Goal: Navigation & Orientation: Understand site structure

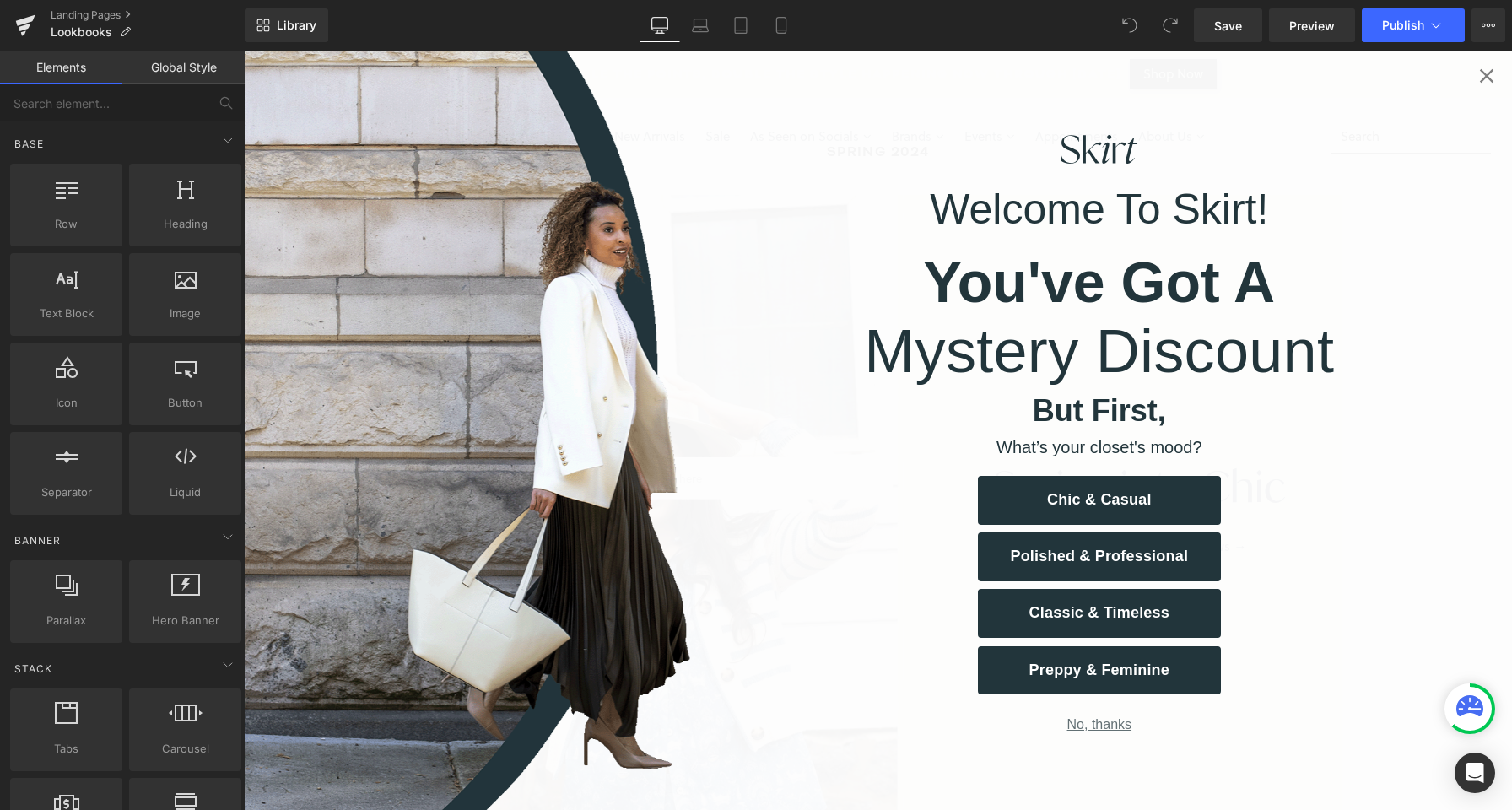
scroll to position [97, 0]
click at [1097, 727] on button "No, thanks" at bounding box center [1099, 724] width 243 height 16
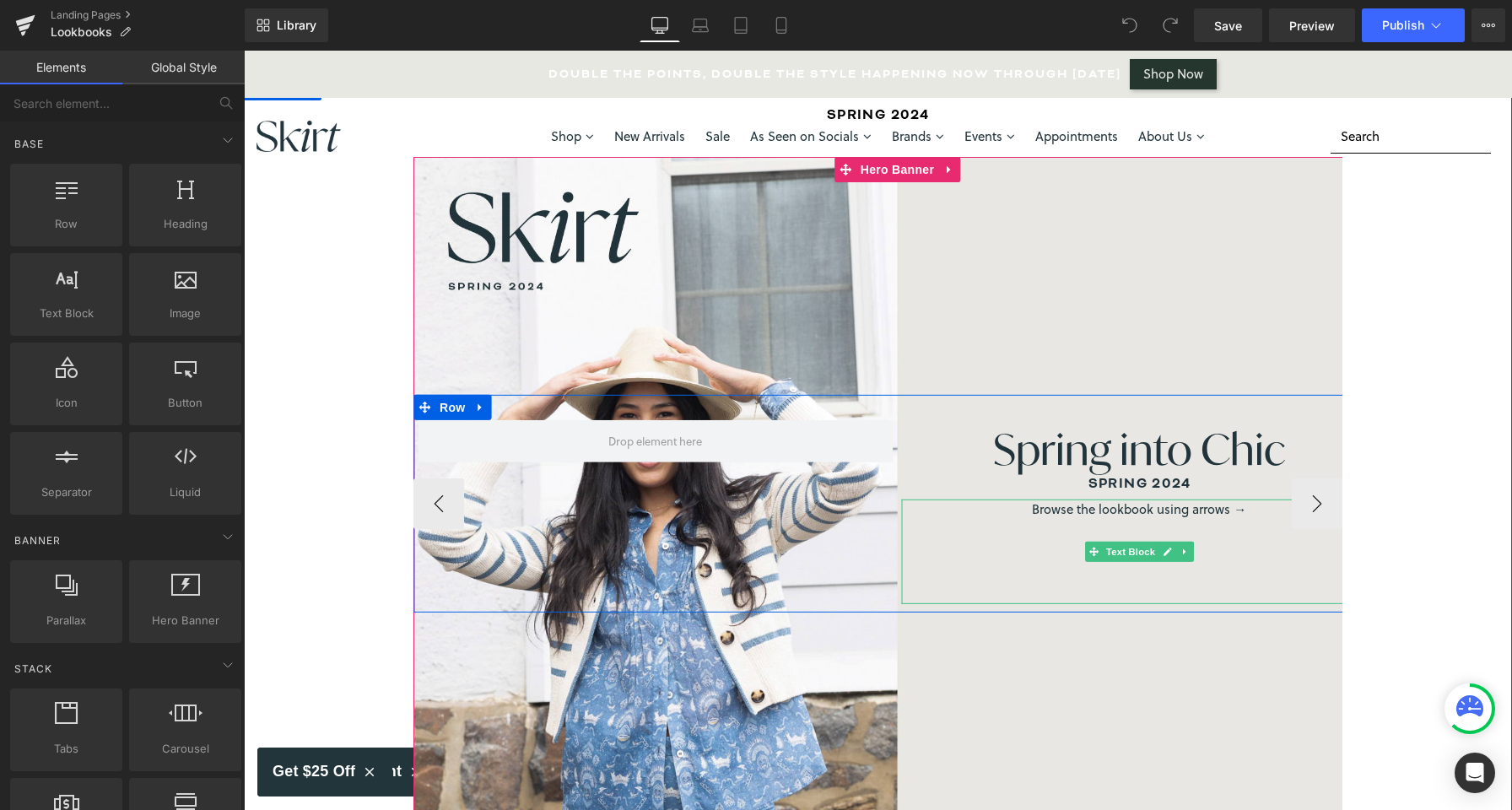
scroll to position [174, 0]
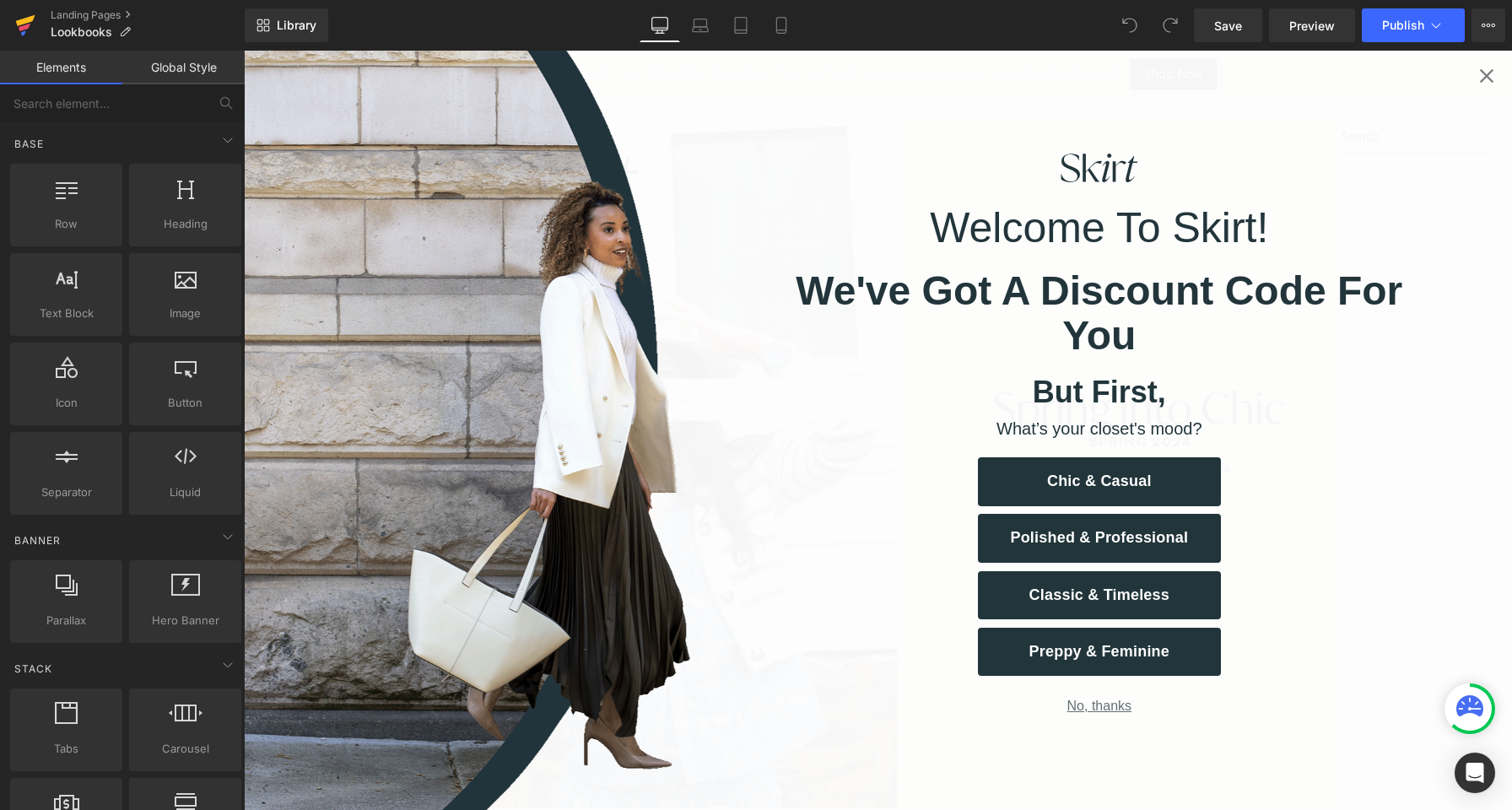
click at [27, 27] on icon at bounding box center [24, 27] width 12 height 8
click at [1087, 697] on button "No, thanks" at bounding box center [1099, 705] width 243 height 16
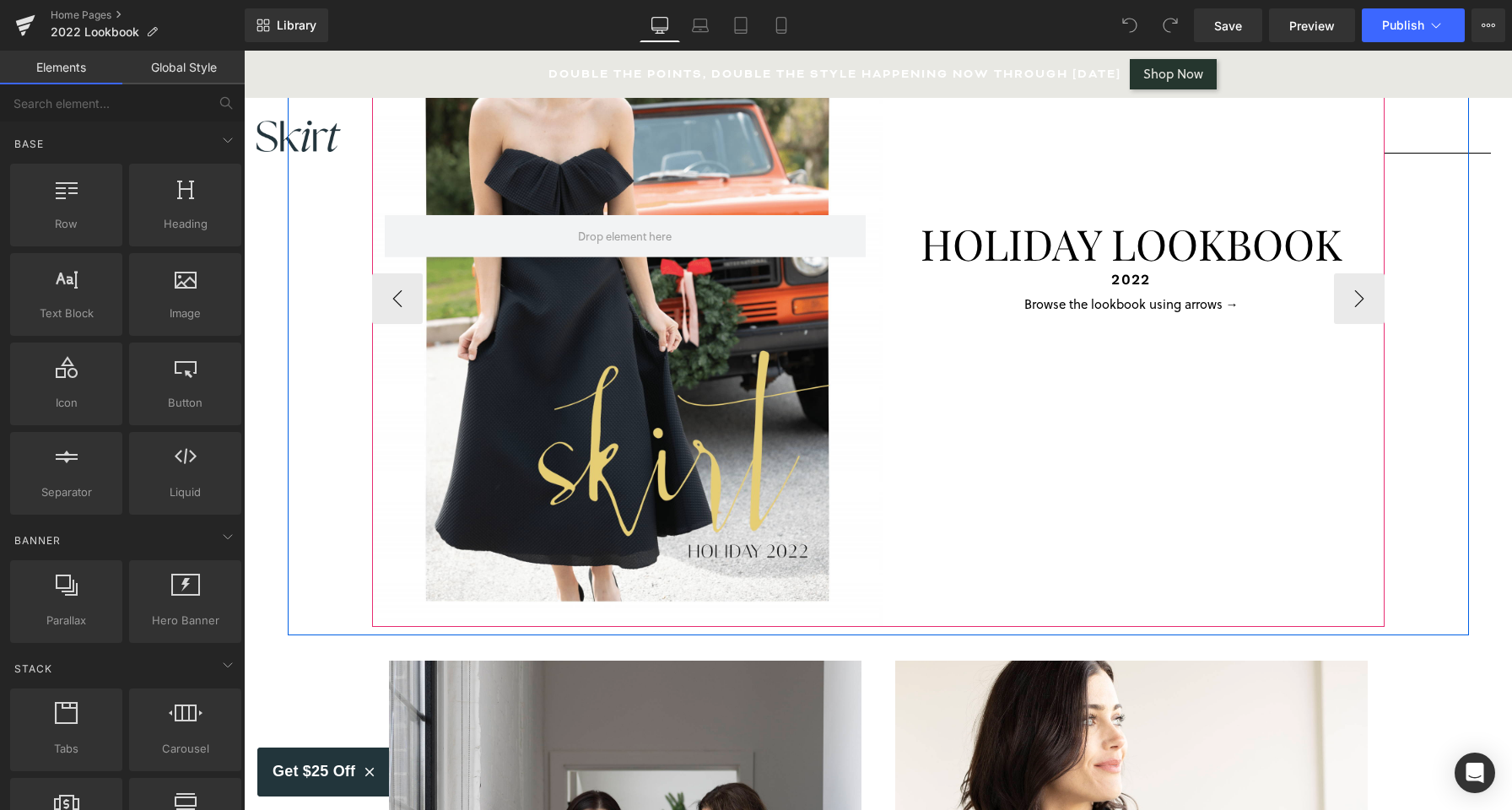
scroll to position [263, 0]
click at [1354, 291] on button "›" at bounding box center [1359, 297] width 51 height 51
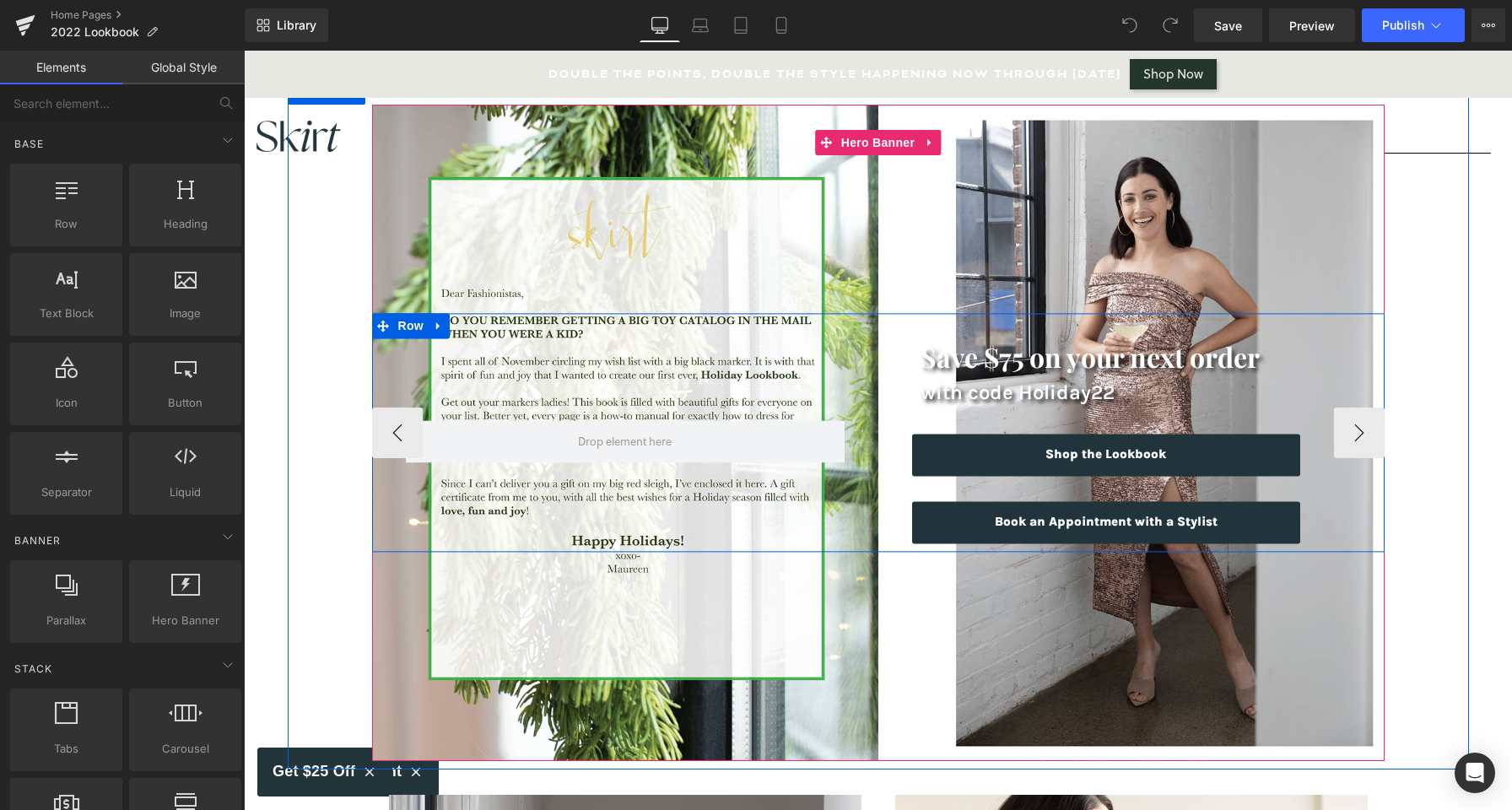
scroll to position [121, 0]
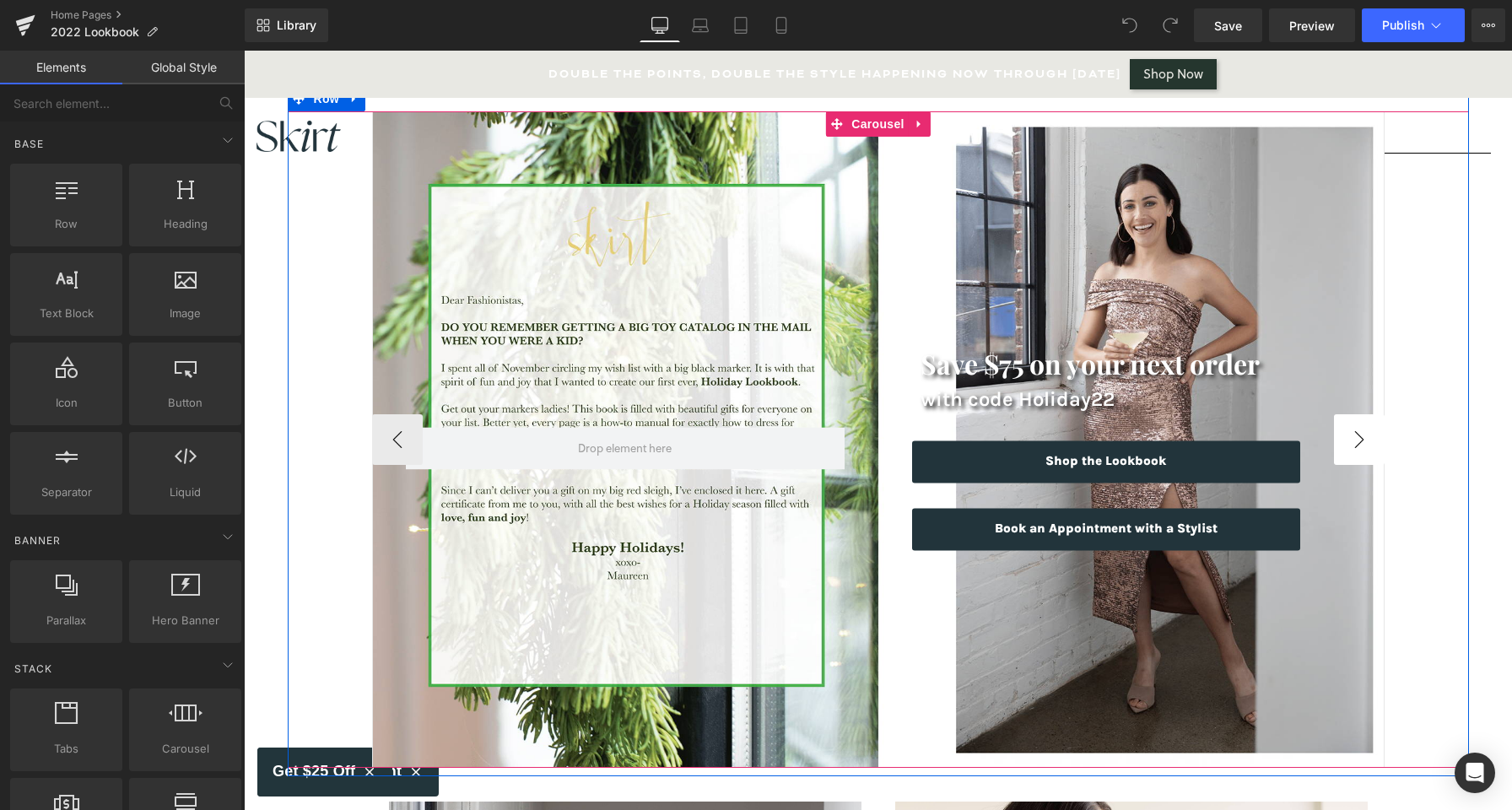
click at [1344, 448] on button "›" at bounding box center [1359, 439] width 51 height 51
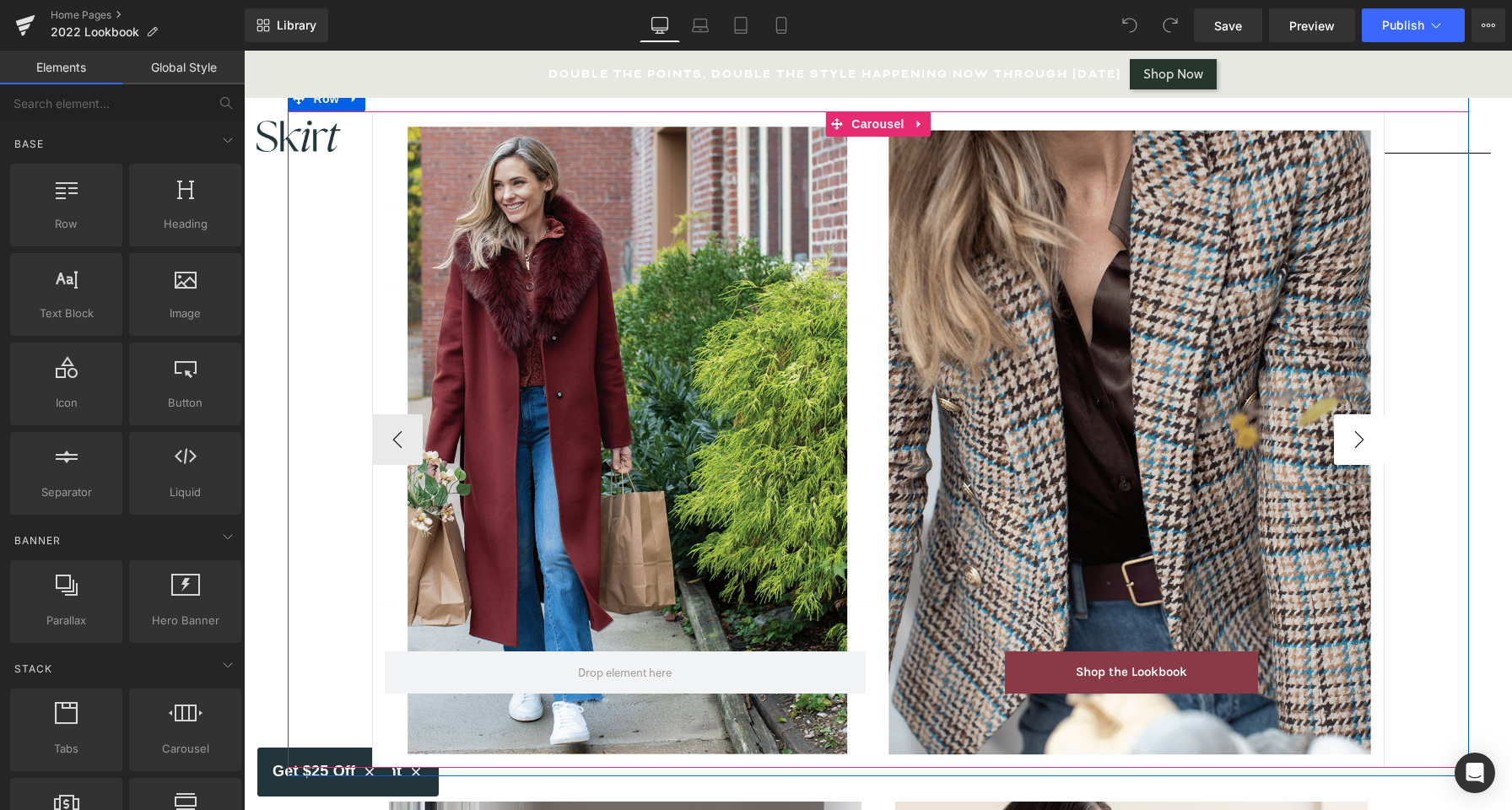
click at [1344, 448] on button "›" at bounding box center [1359, 439] width 51 height 51
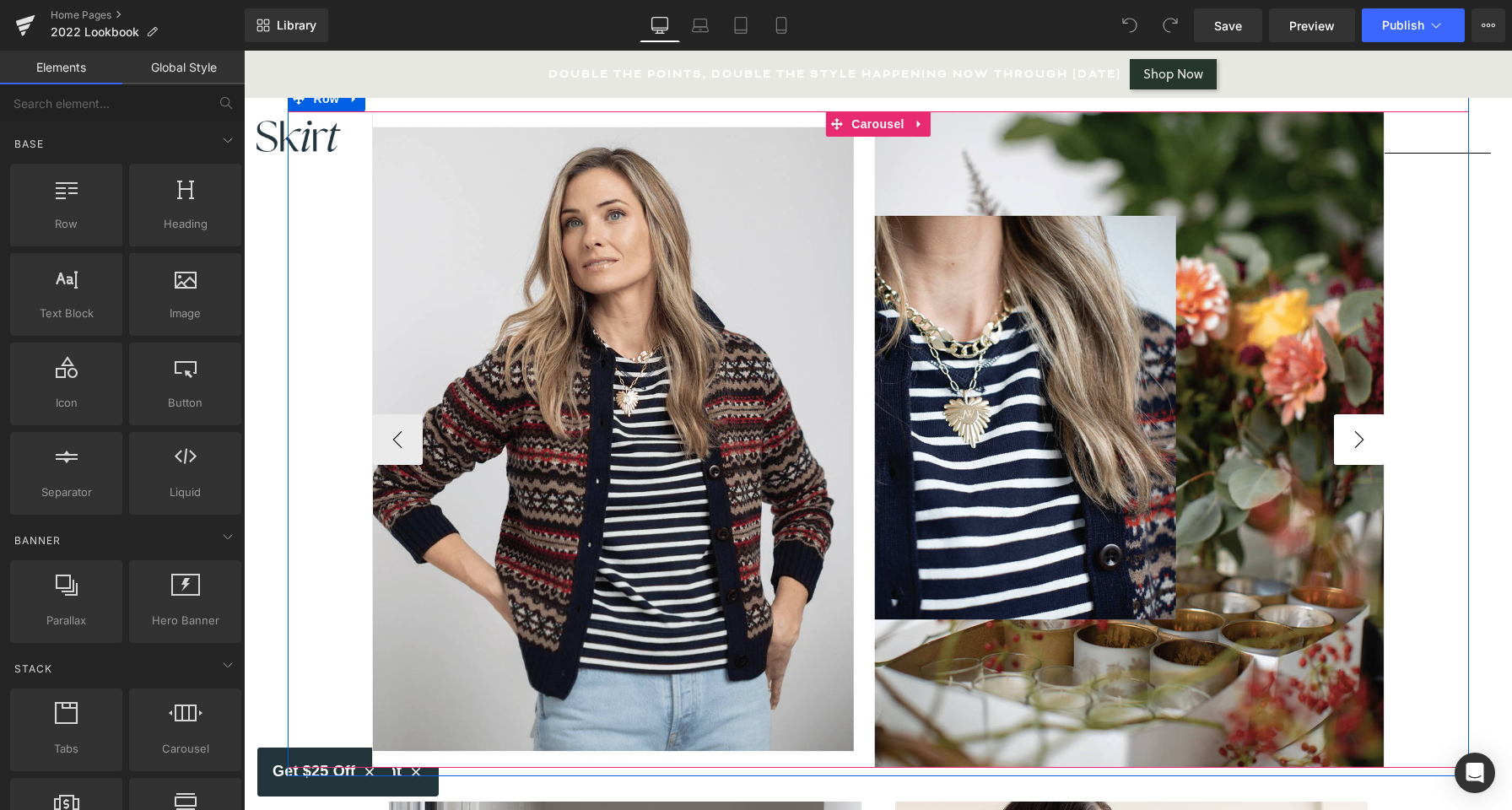
click at [1344, 448] on button "›" at bounding box center [1359, 439] width 51 height 51
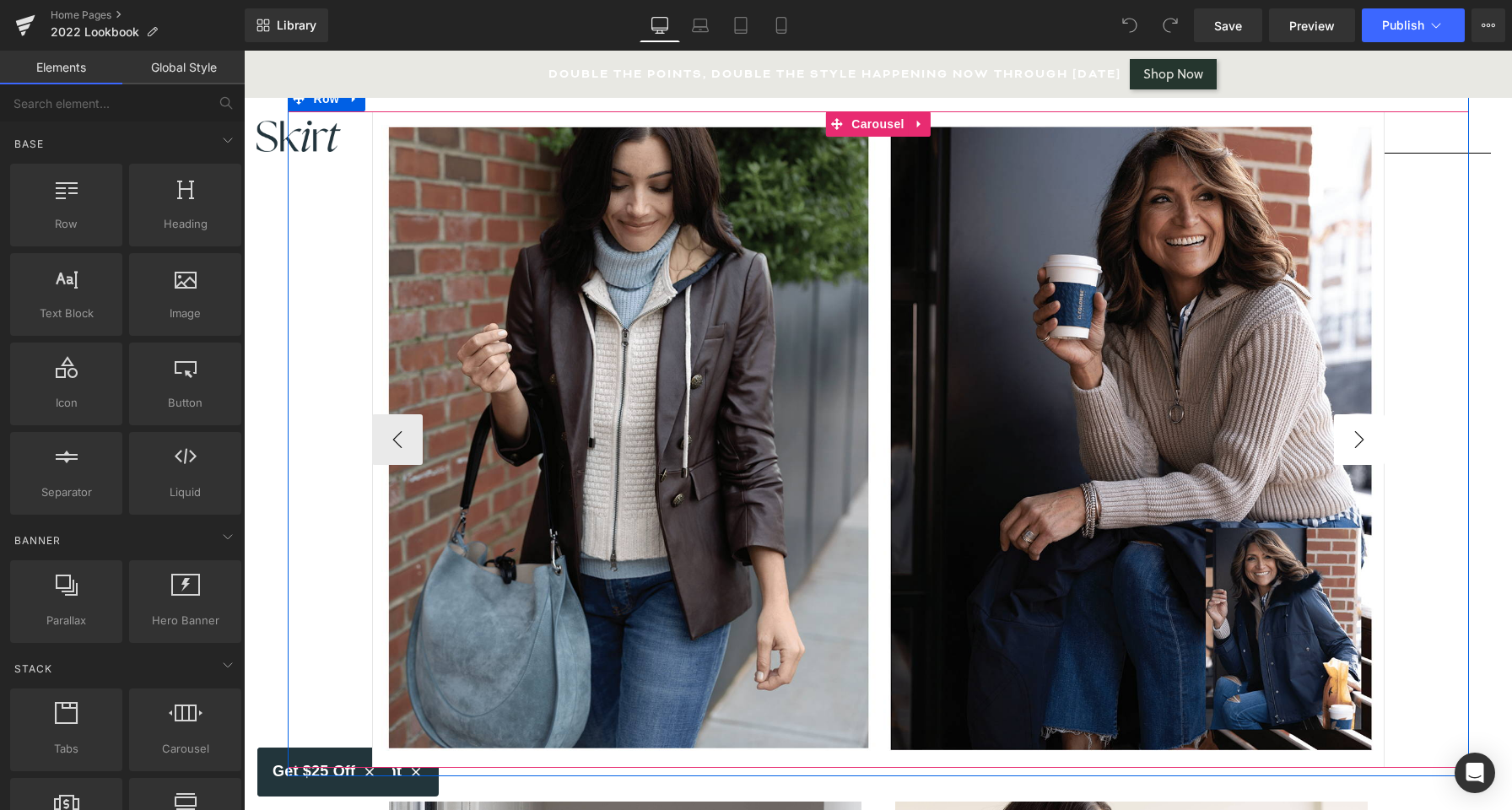
click at [1344, 448] on button "›" at bounding box center [1359, 439] width 51 height 51
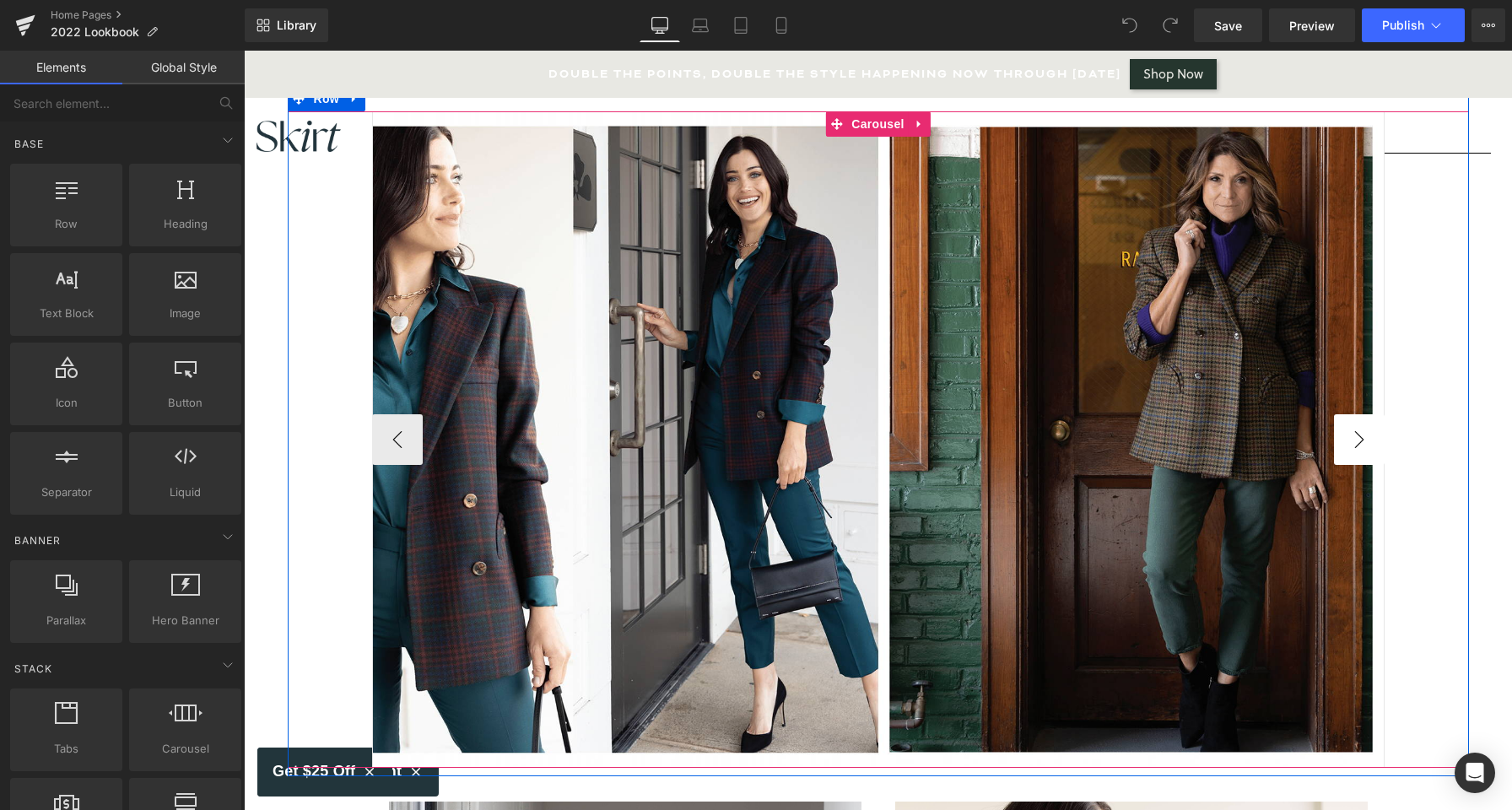
click at [1344, 448] on button "›" at bounding box center [1359, 439] width 51 height 51
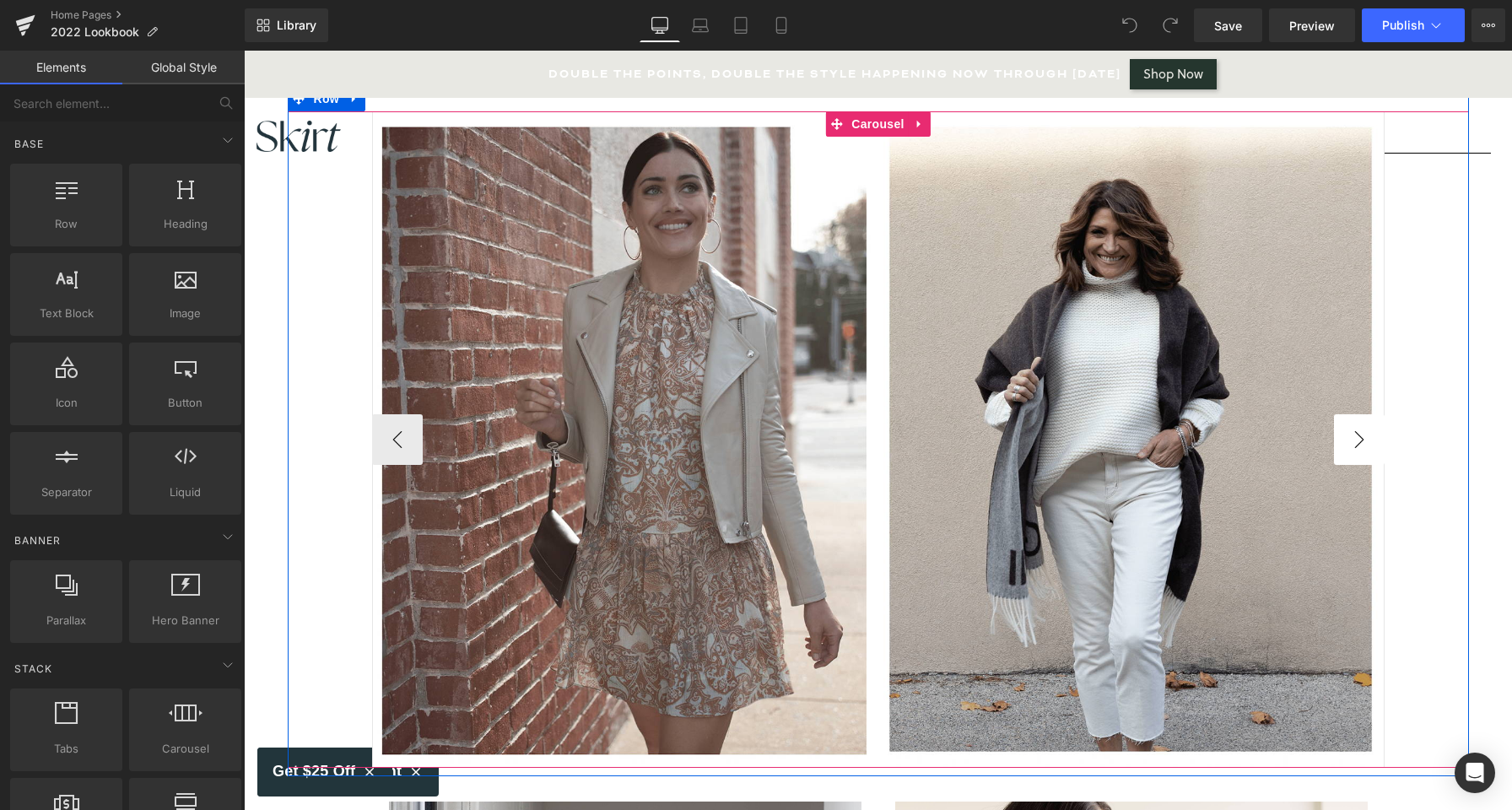
click at [1344, 448] on button "›" at bounding box center [1359, 439] width 51 height 51
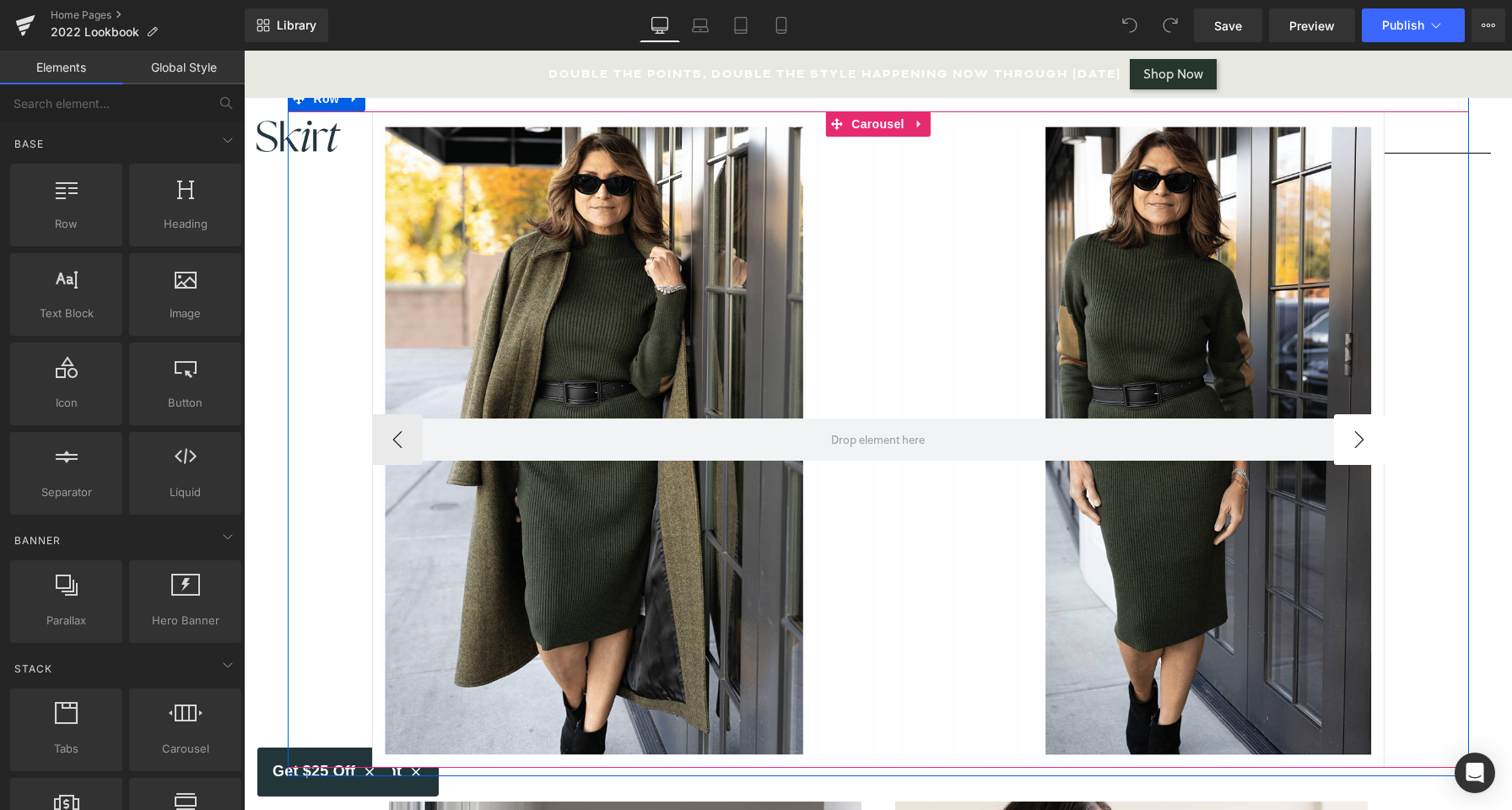
click at [1359, 451] on button "›" at bounding box center [1359, 439] width 51 height 51
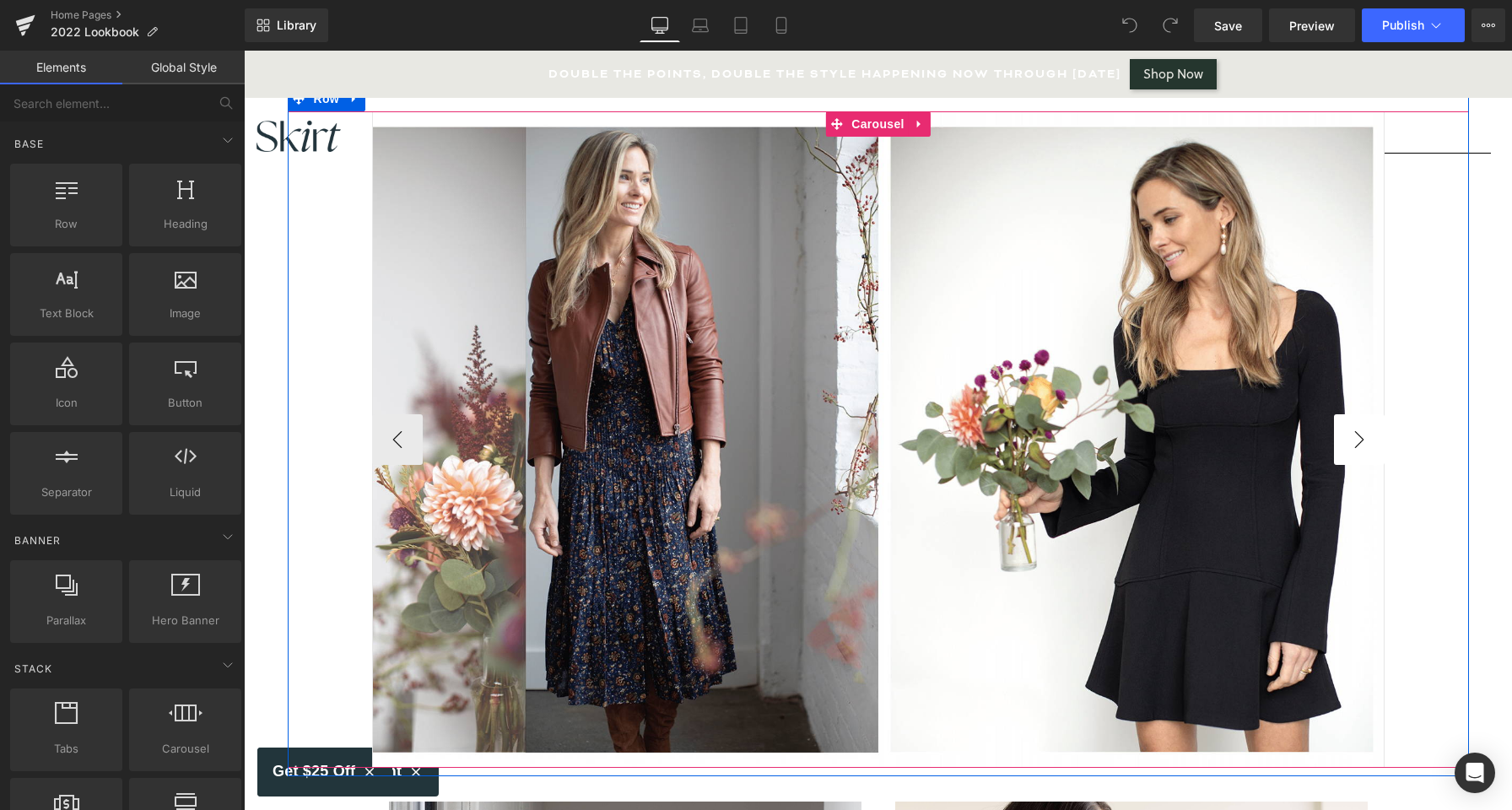
click at [1359, 451] on button "›" at bounding box center [1359, 439] width 51 height 51
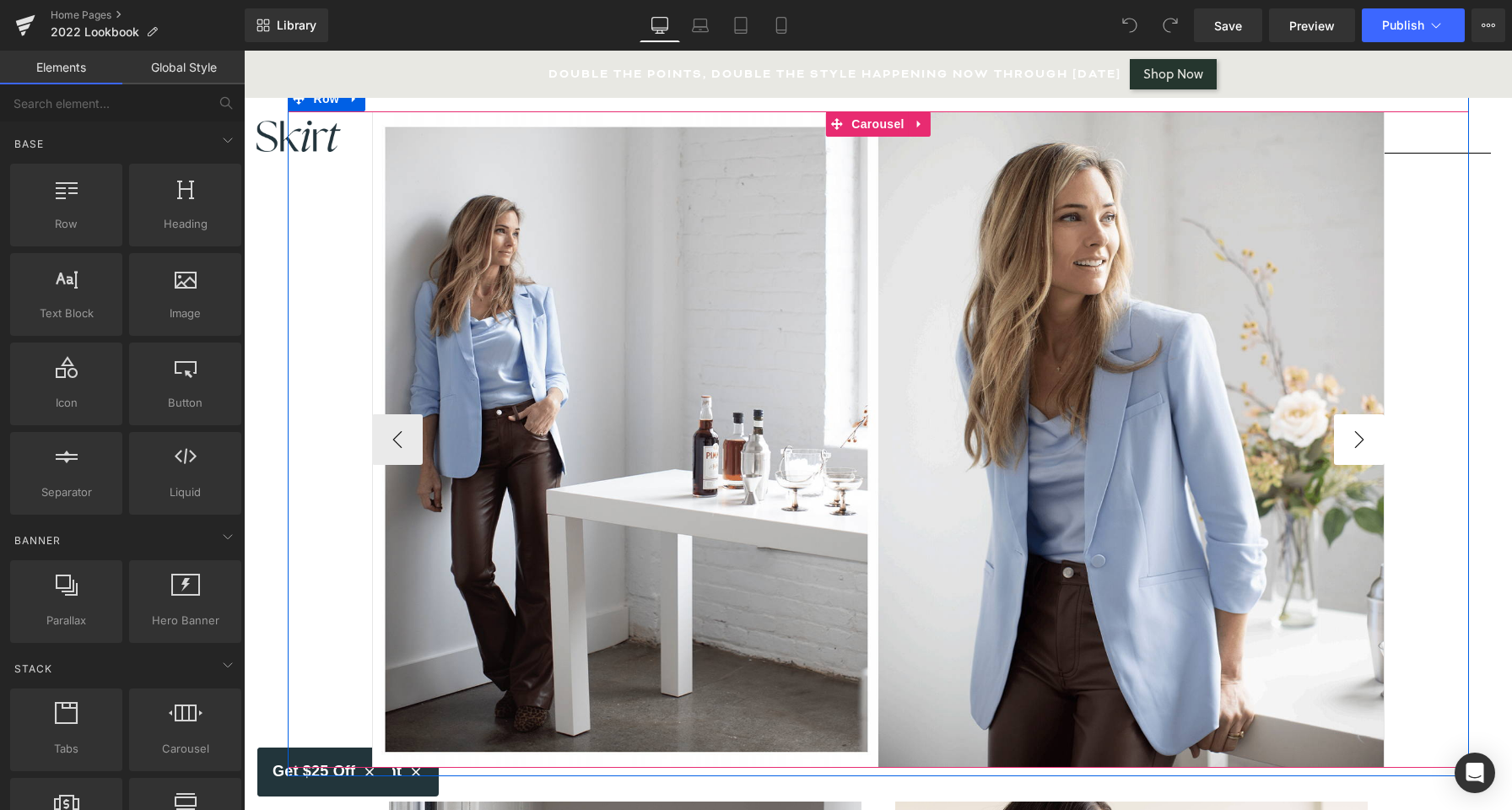
click at [1356, 453] on button "›" at bounding box center [1359, 439] width 51 height 51
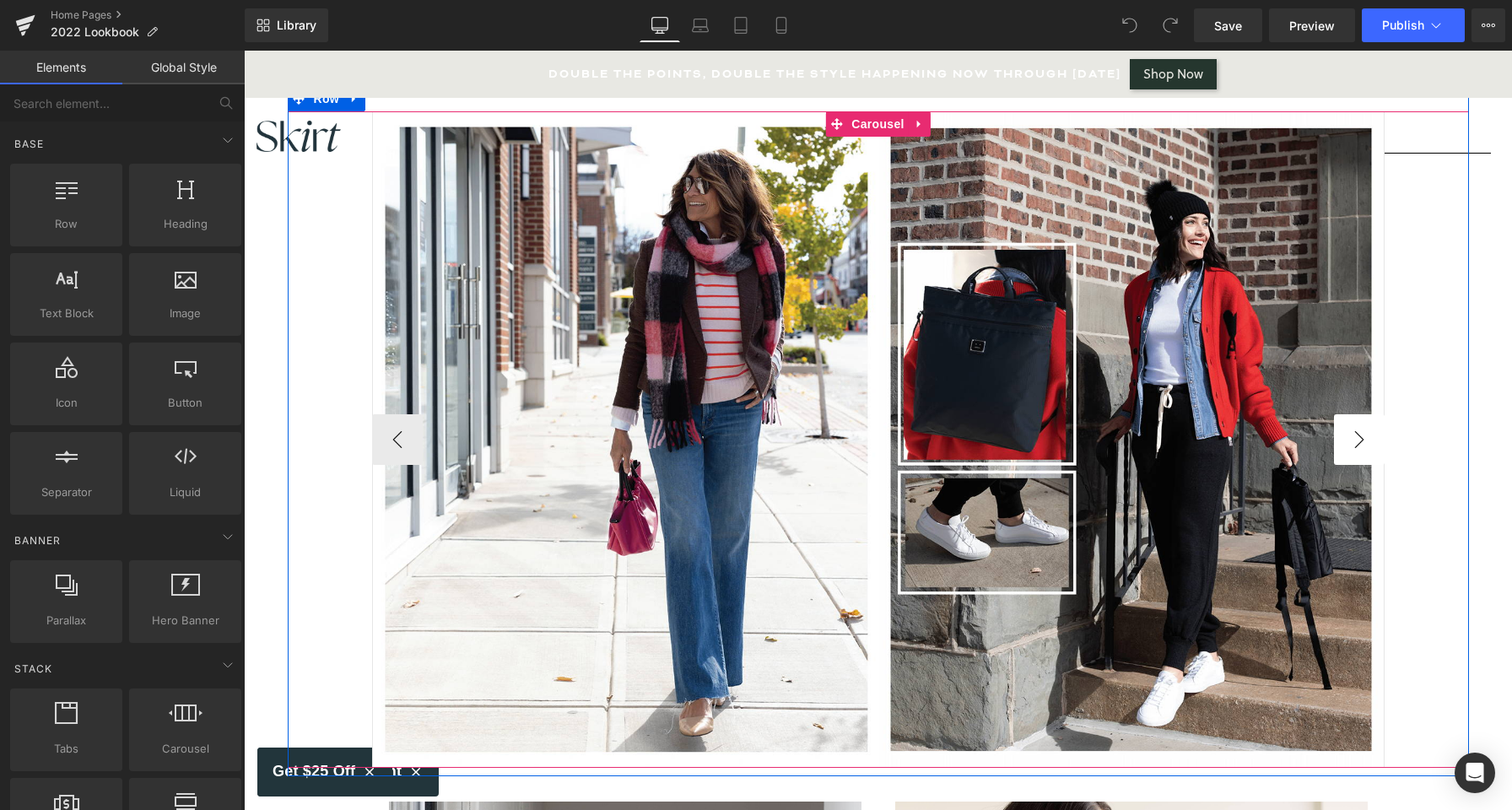
click at [1356, 453] on button "›" at bounding box center [1359, 439] width 51 height 51
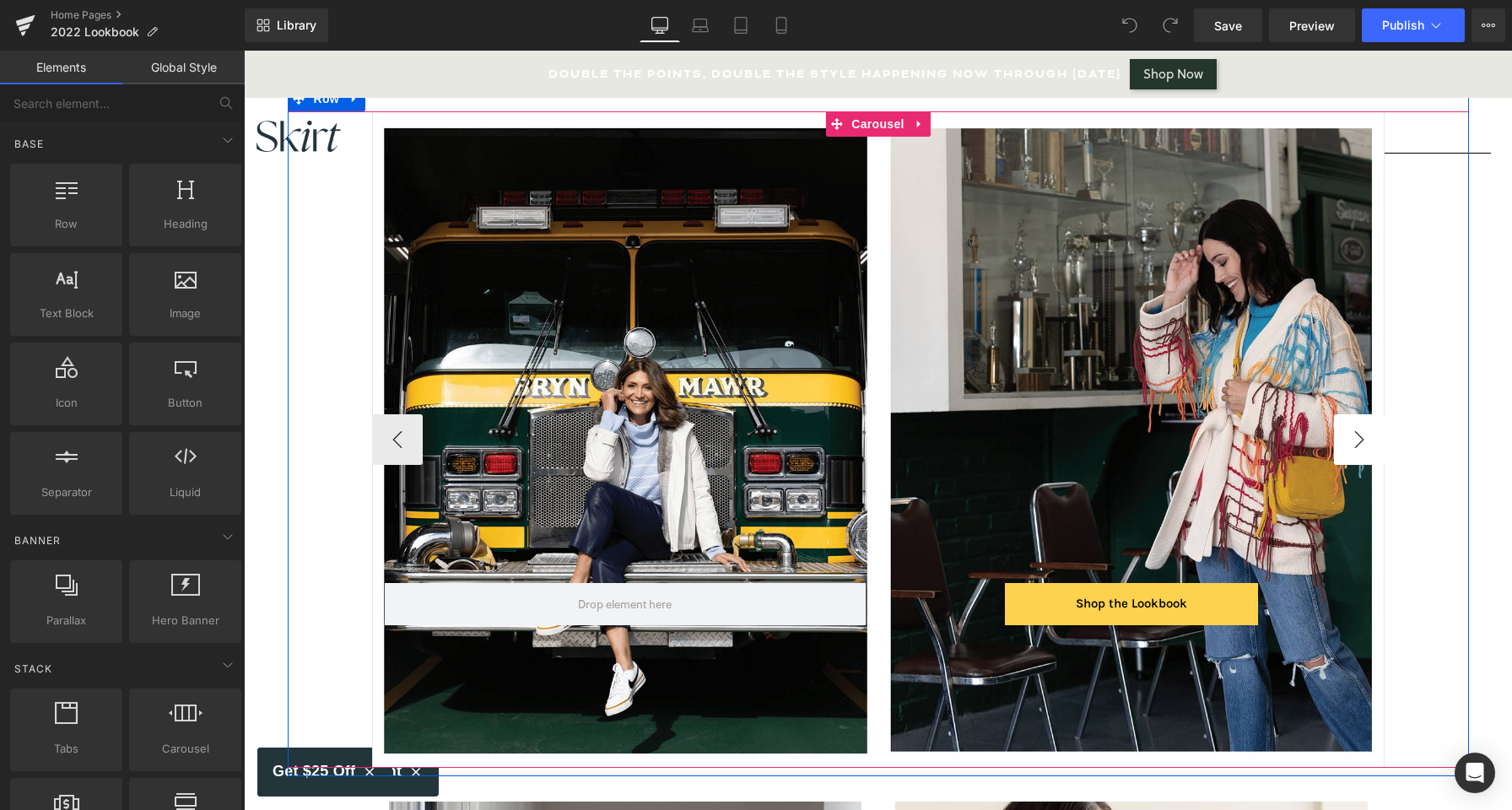
click at [1356, 453] on button "›" at bounding box center [1359, 439] width 51 height 51
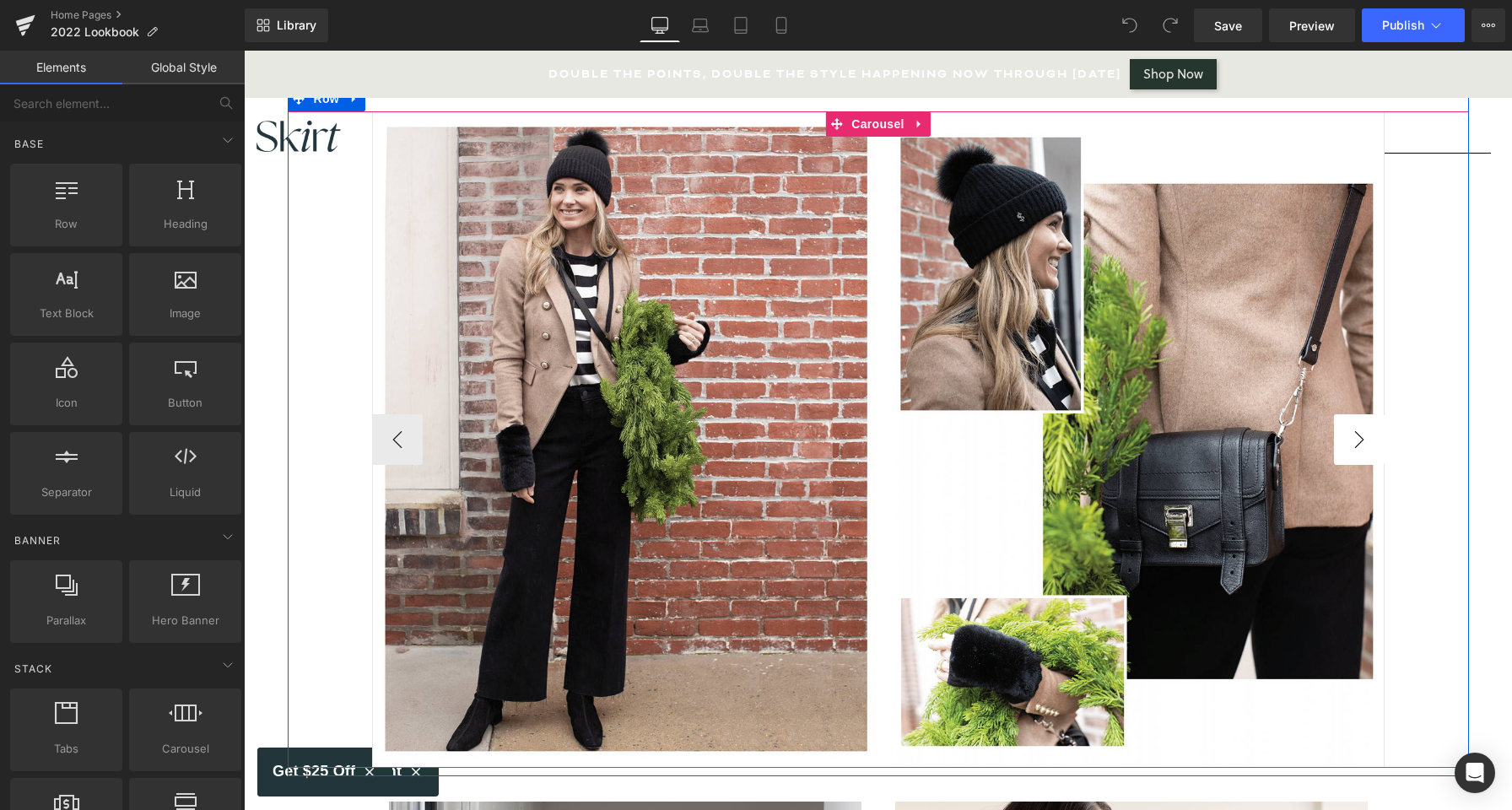
click at [1356, 453] on button "›" at bounding box center [1359, 439] width 51 height 51
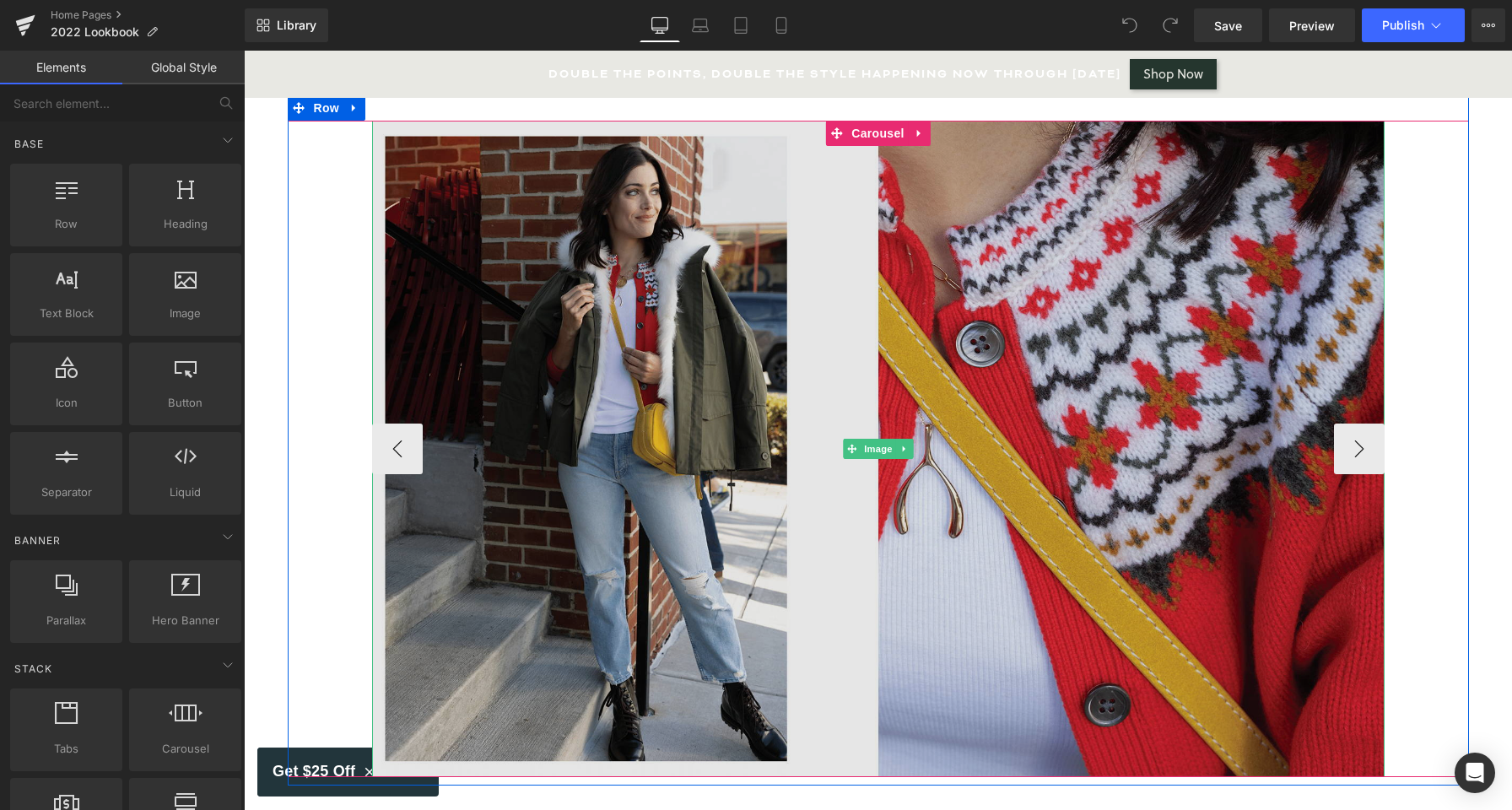
scroll to position [0, 0]
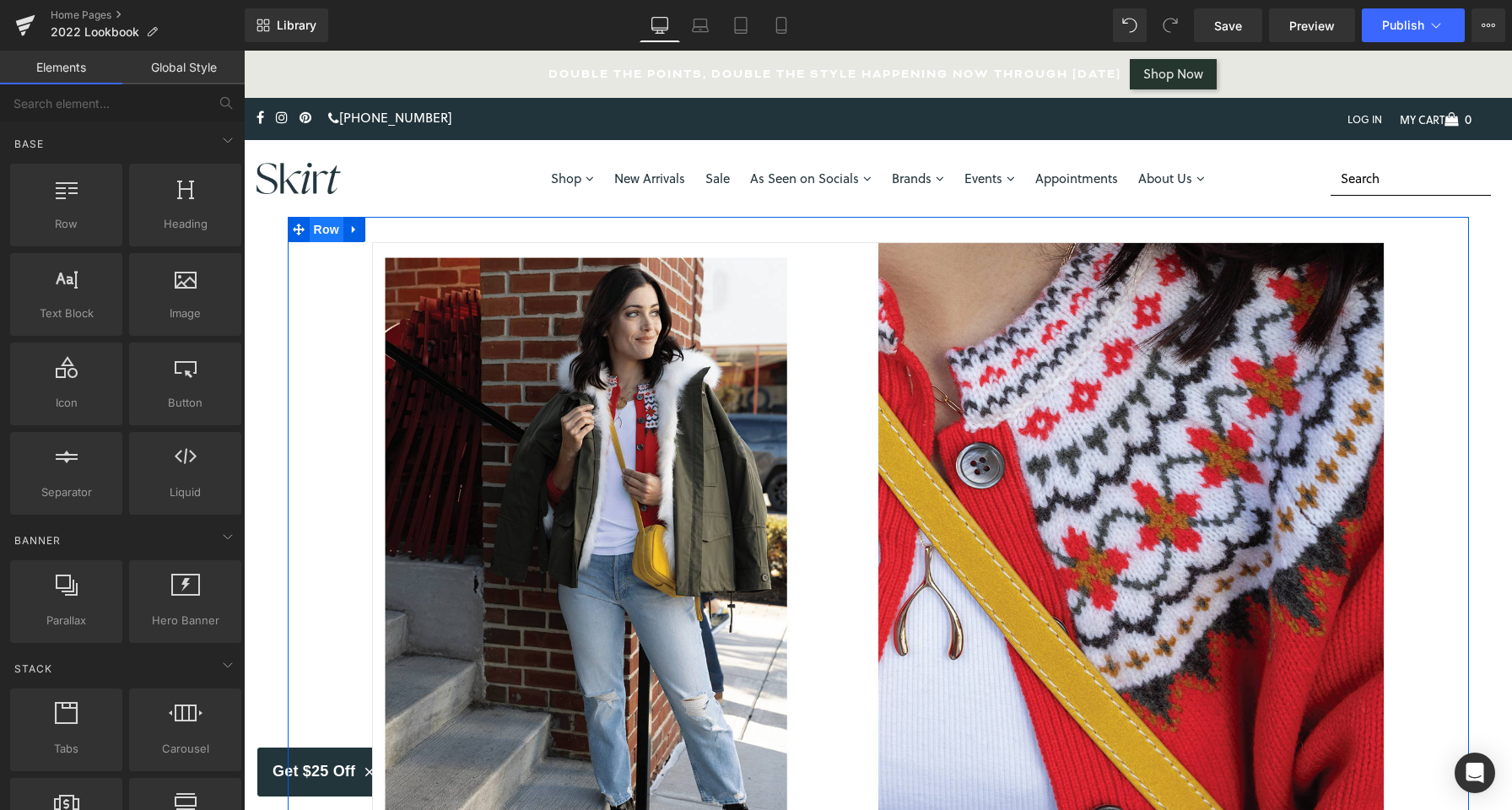
click at [325, 237] on span "Row" at bounding box center [326, 230] width 34 height 26
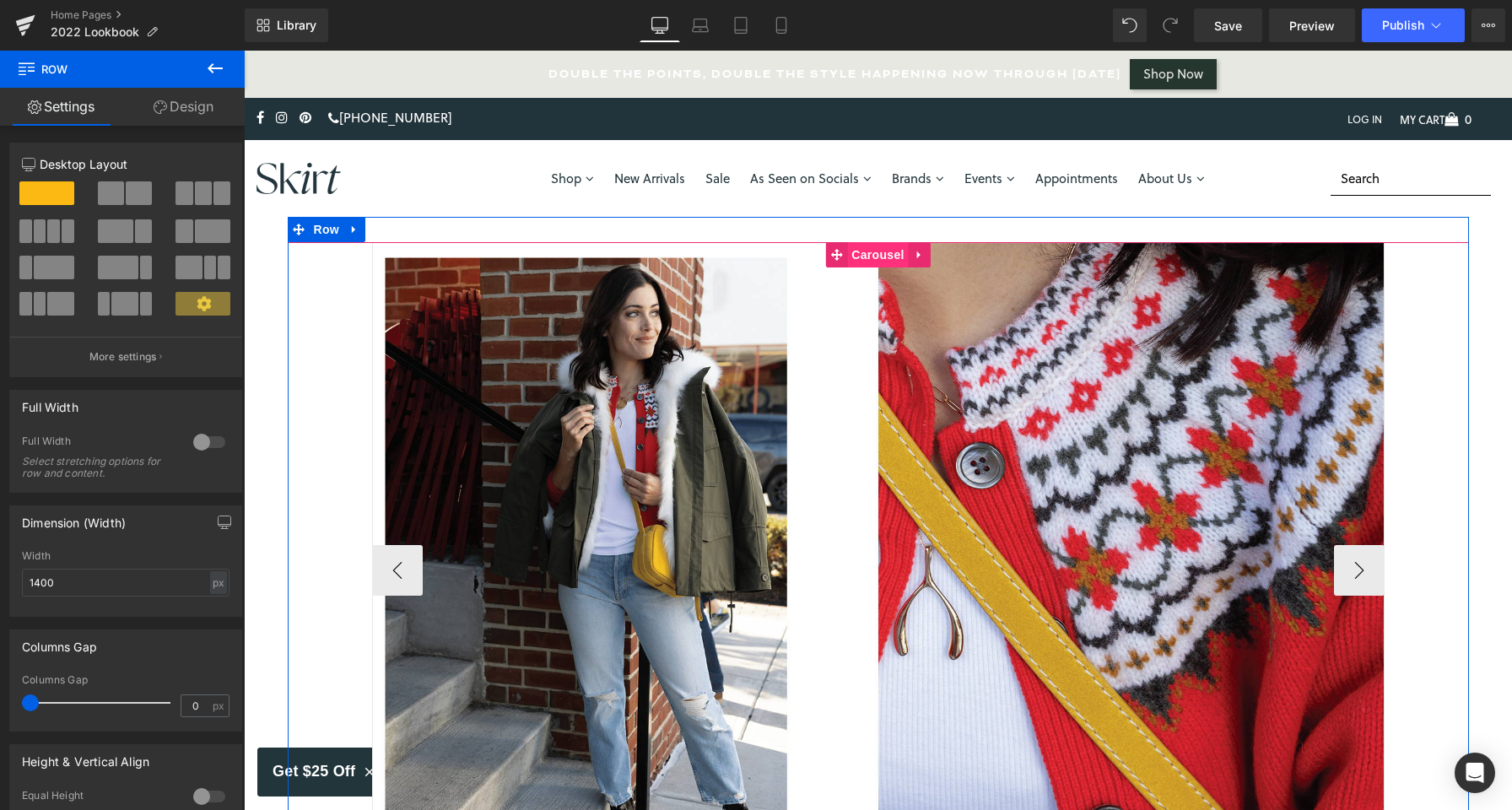
click at [862, 258] on span "Carousel" at bounding box center [877, 254] width 61 height 26
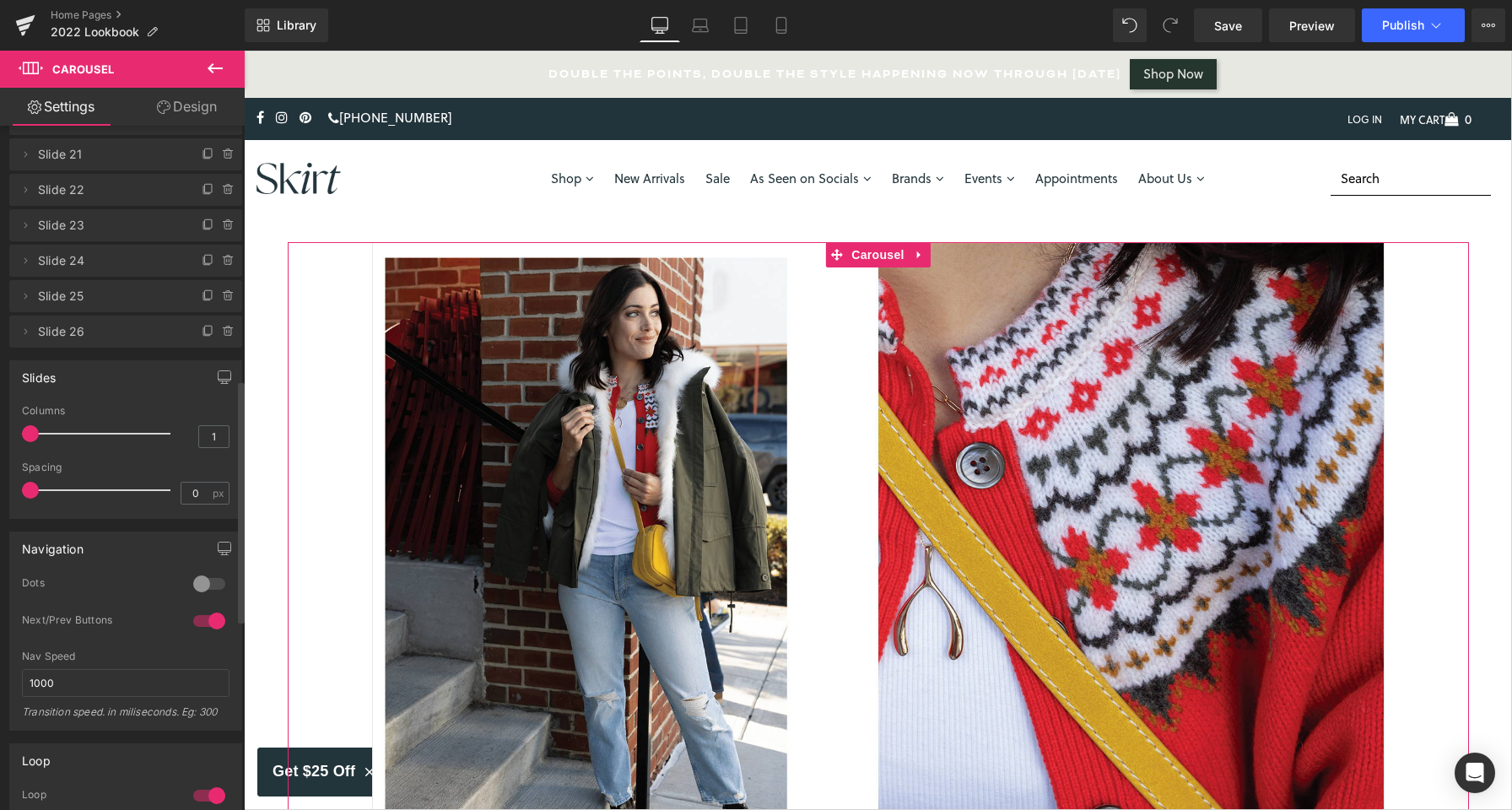
scroll to position [692, 0]
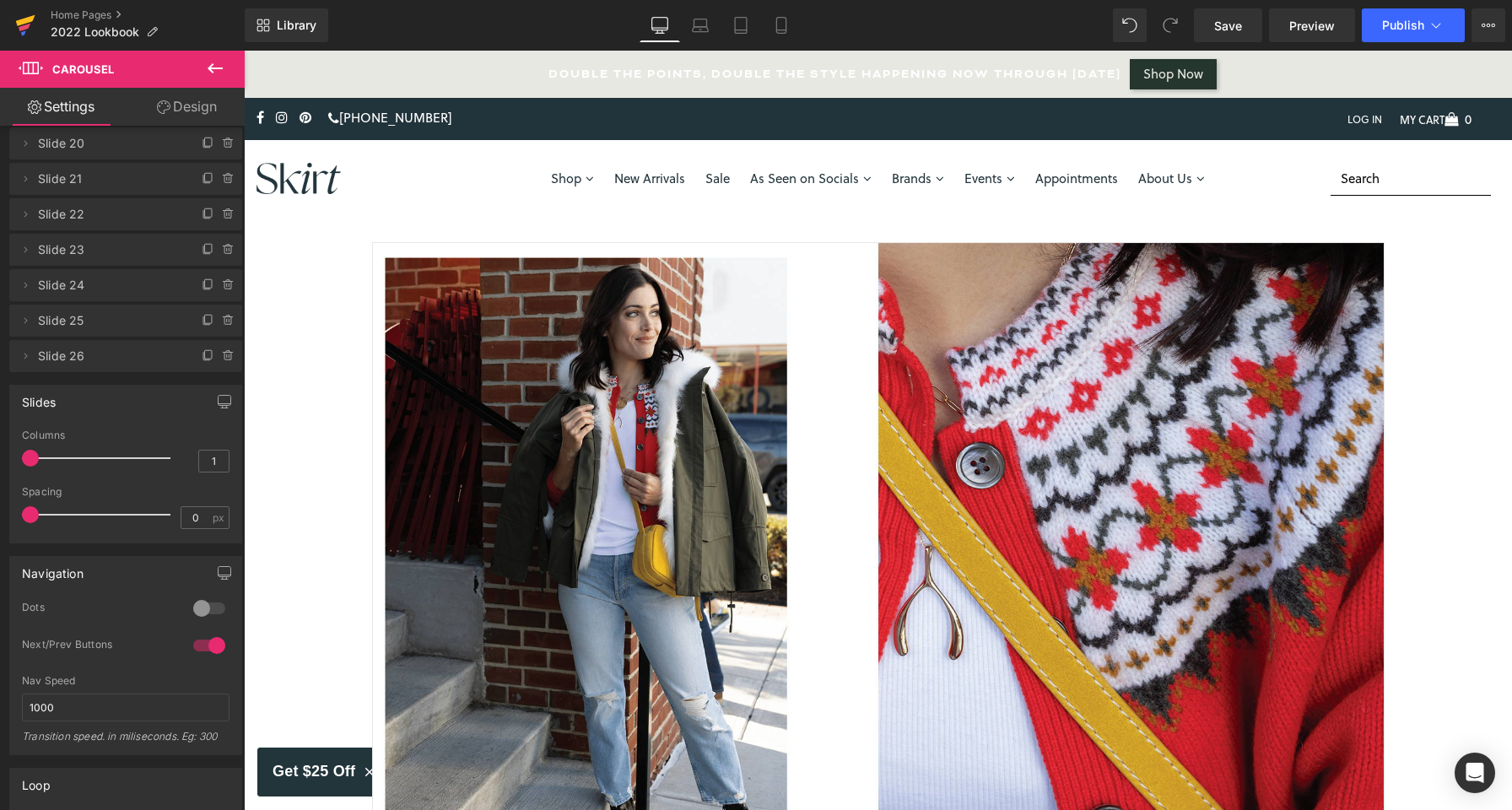
click at [29, 25] on icon at bounding box center [25, 26] width 20 height 43
